Goal: Information Seeking & Learning: Check status

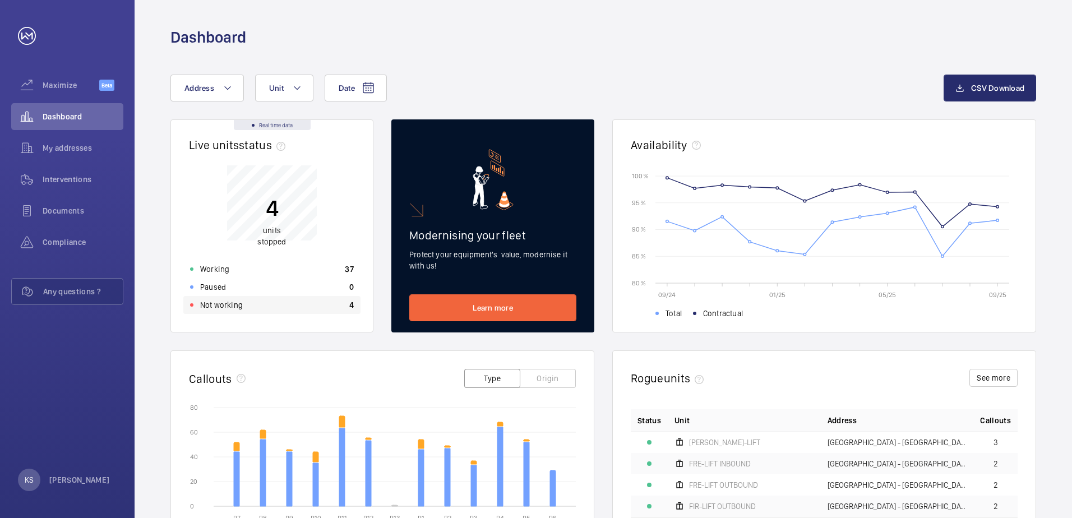
click at [250, 299] on div "Not working 4" at bounding box center [271, 305] width 177 height 18
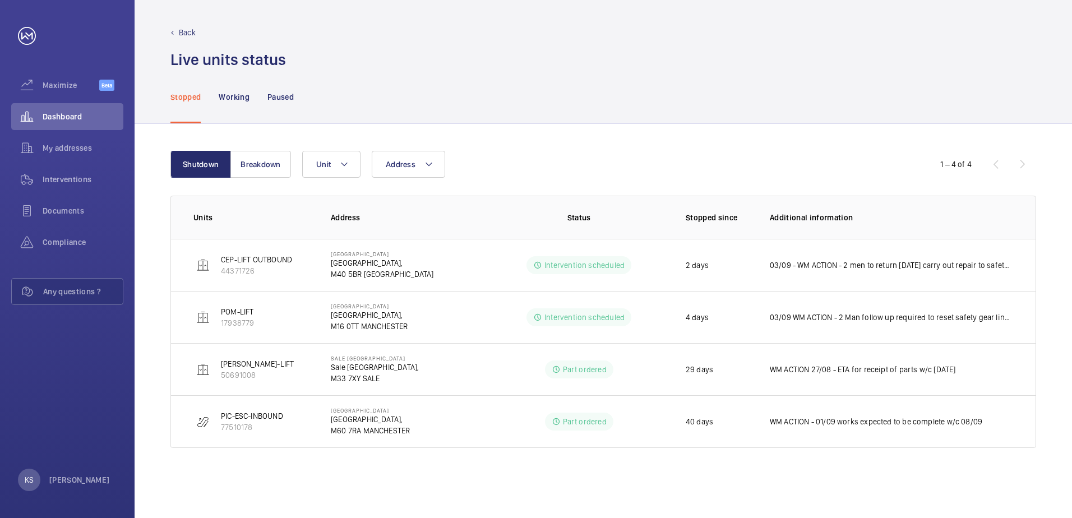
click at [429, 84] on div "Stopped Working Paused" at bounding box center [603, 96] width 866 height 53
